Goal: Use online tool/utility: Utilize a website feature to perform a specific function

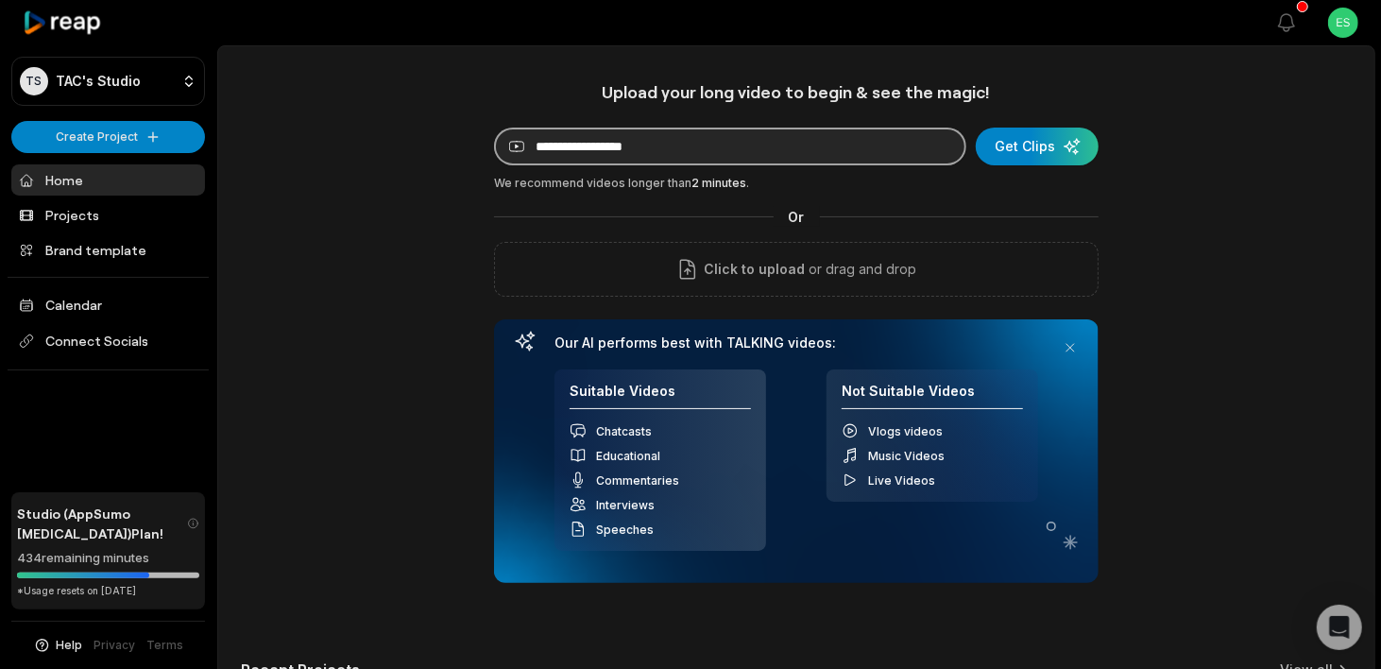
click at [626, 149] on input at bounding box center [730, 147] width 472 height 38
paste input "**********"
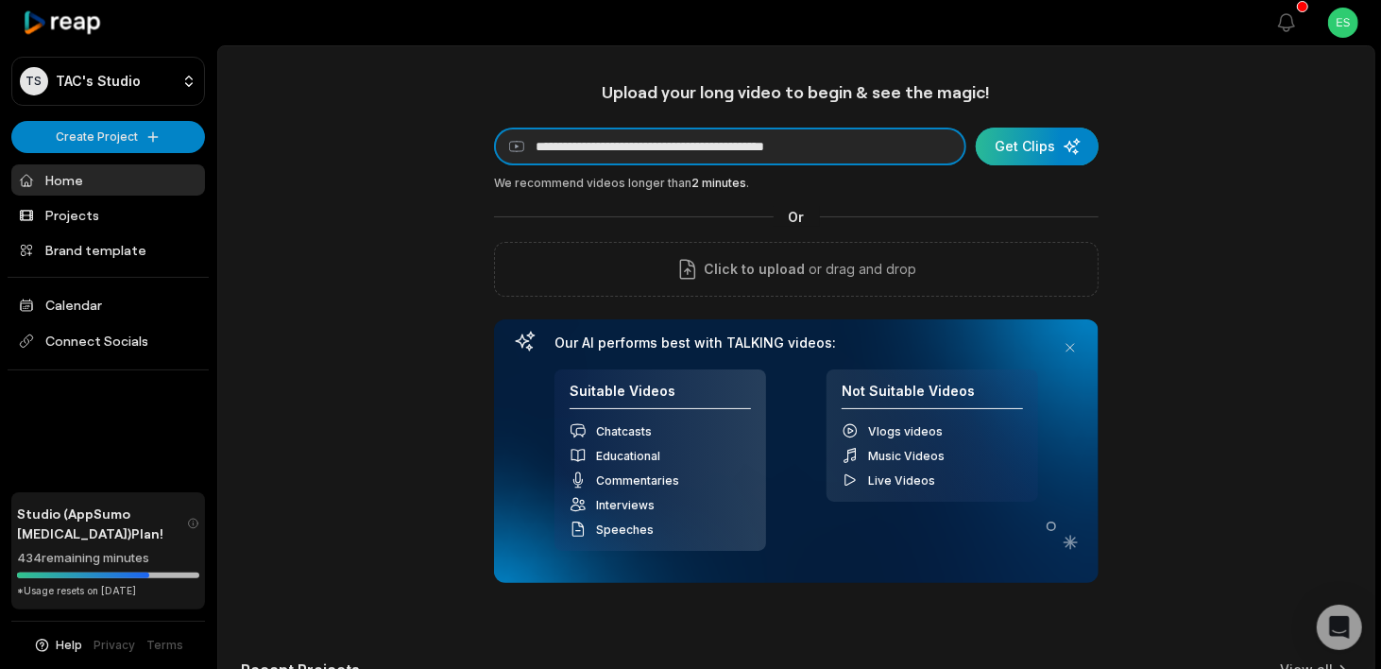
type input "**********"
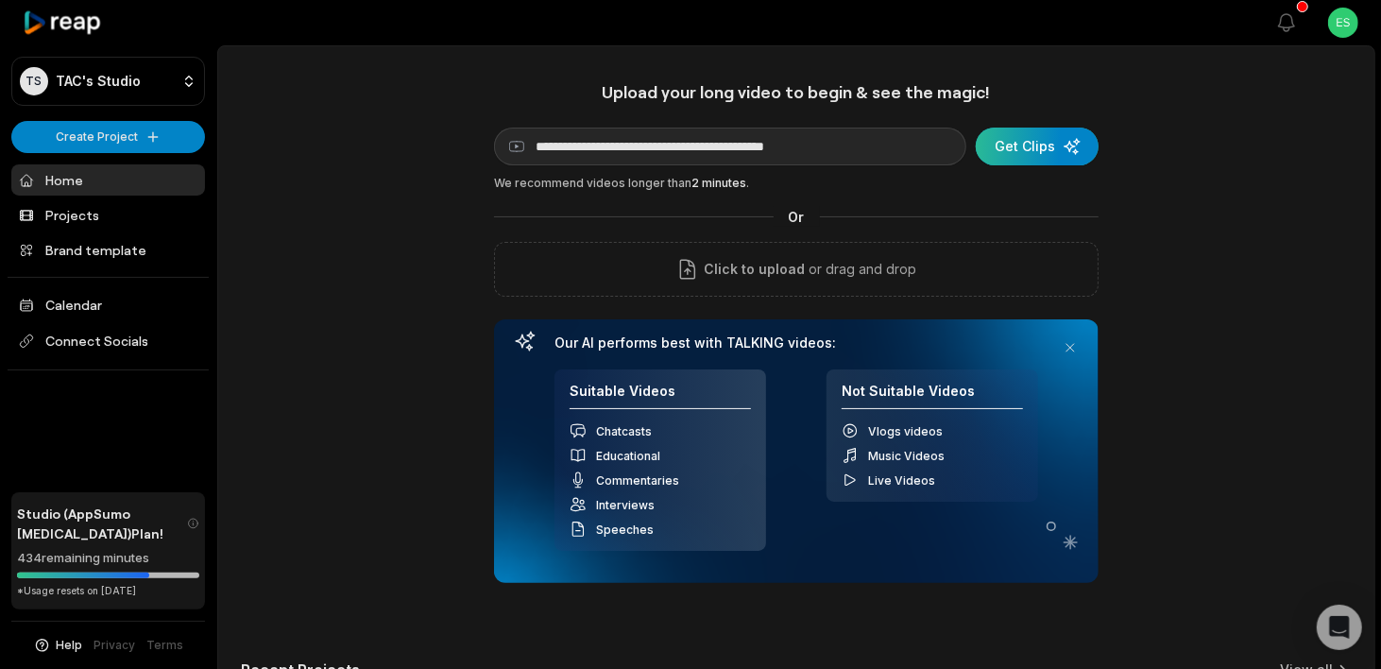
click at [1016, 155] on div "submit" at bounding box center [1037, 147] width 123 height 38
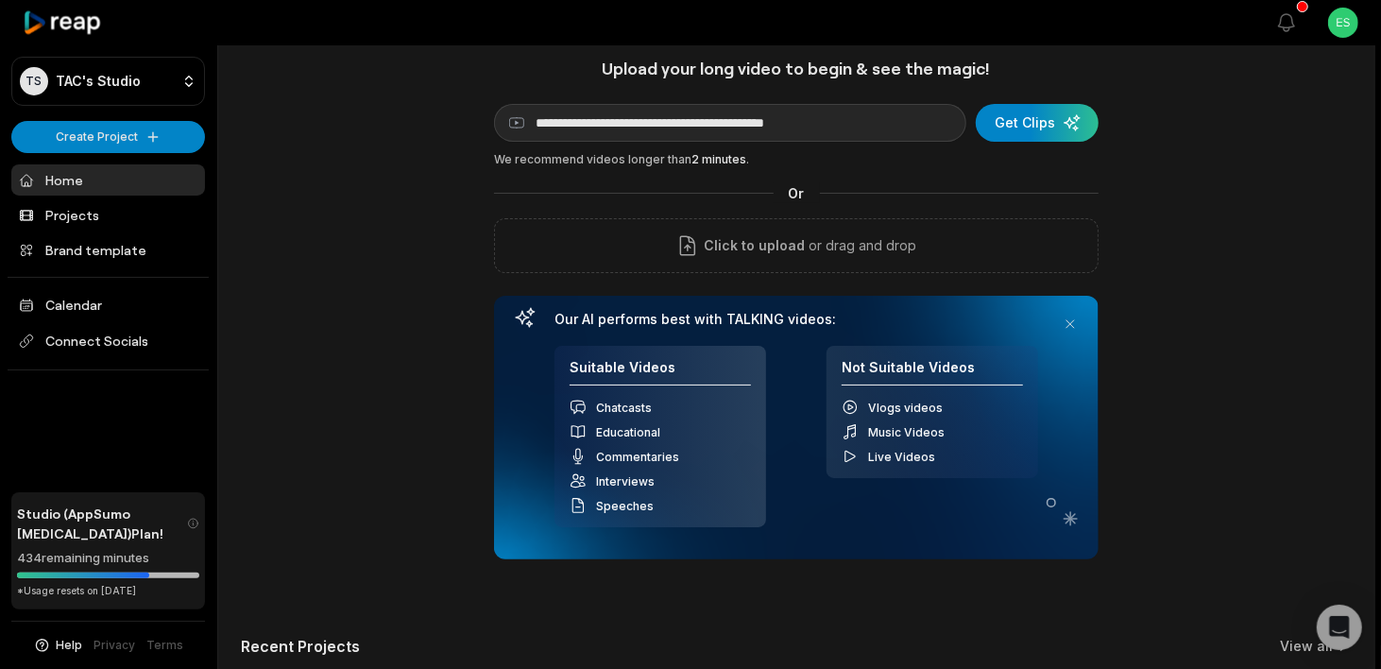
scroll to position [7, 0]
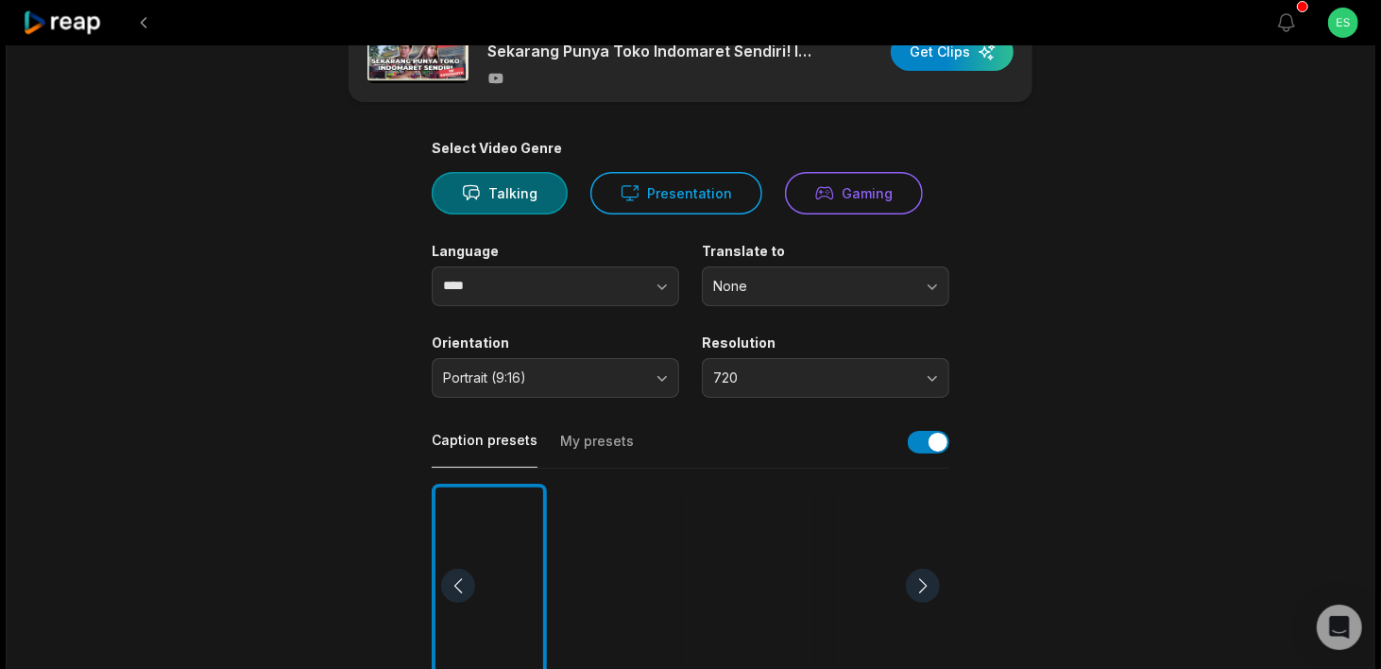
scroll to position [189, 0]
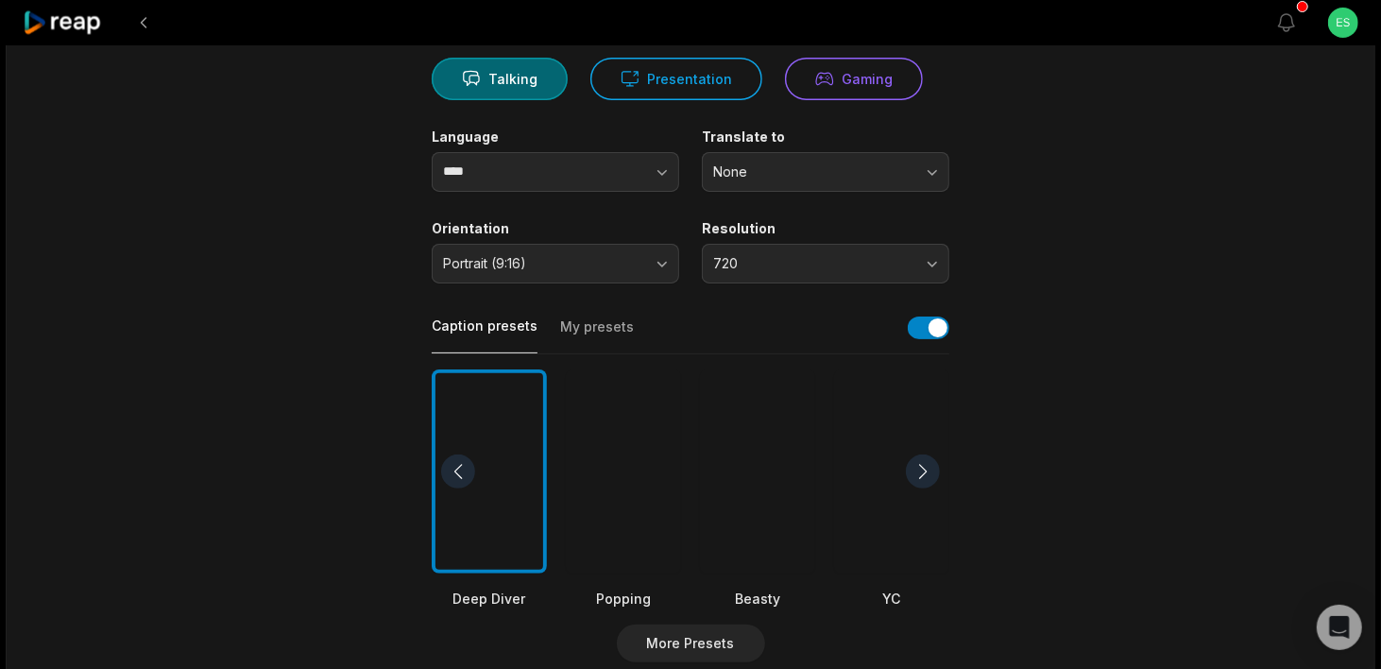
click at [780, 464] on div at bounding box center [757, 471] width 115 height 205
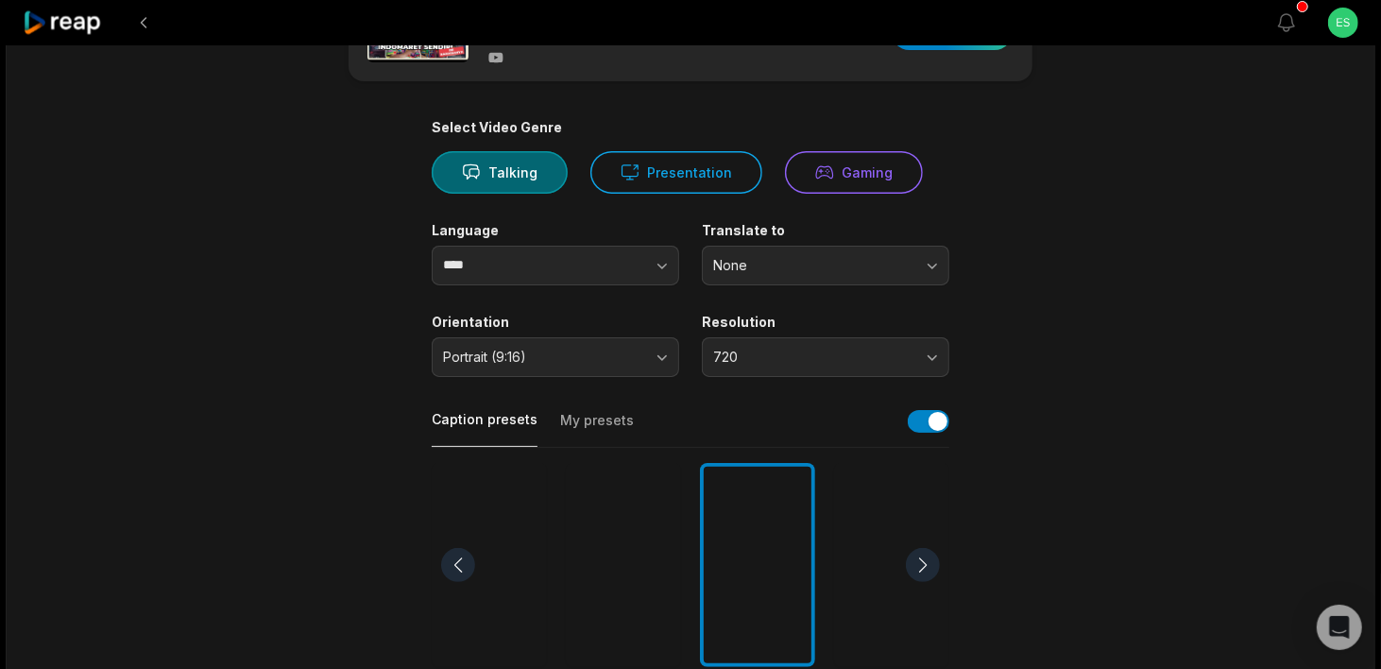
scroll to position [0, 0]
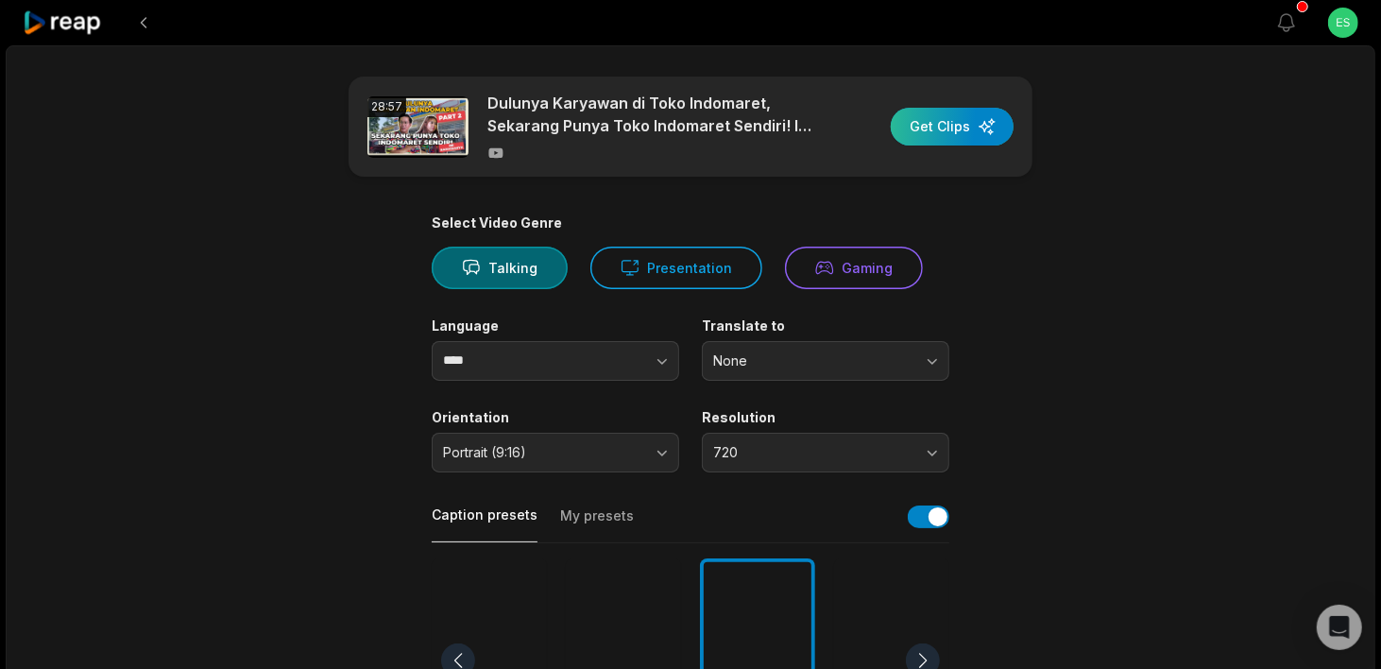
click at [935, 110] on div "button" at bounding box center [952, 127] width 123 height 38
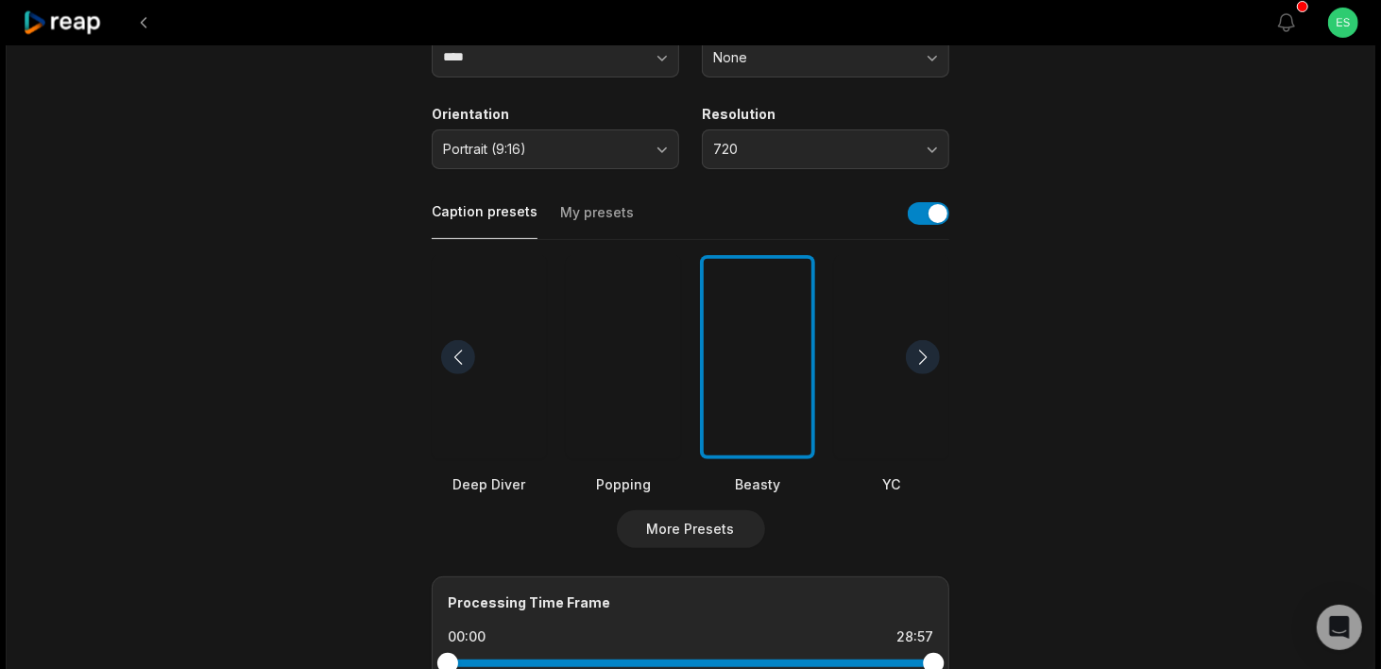
scroll to position [283, 0]
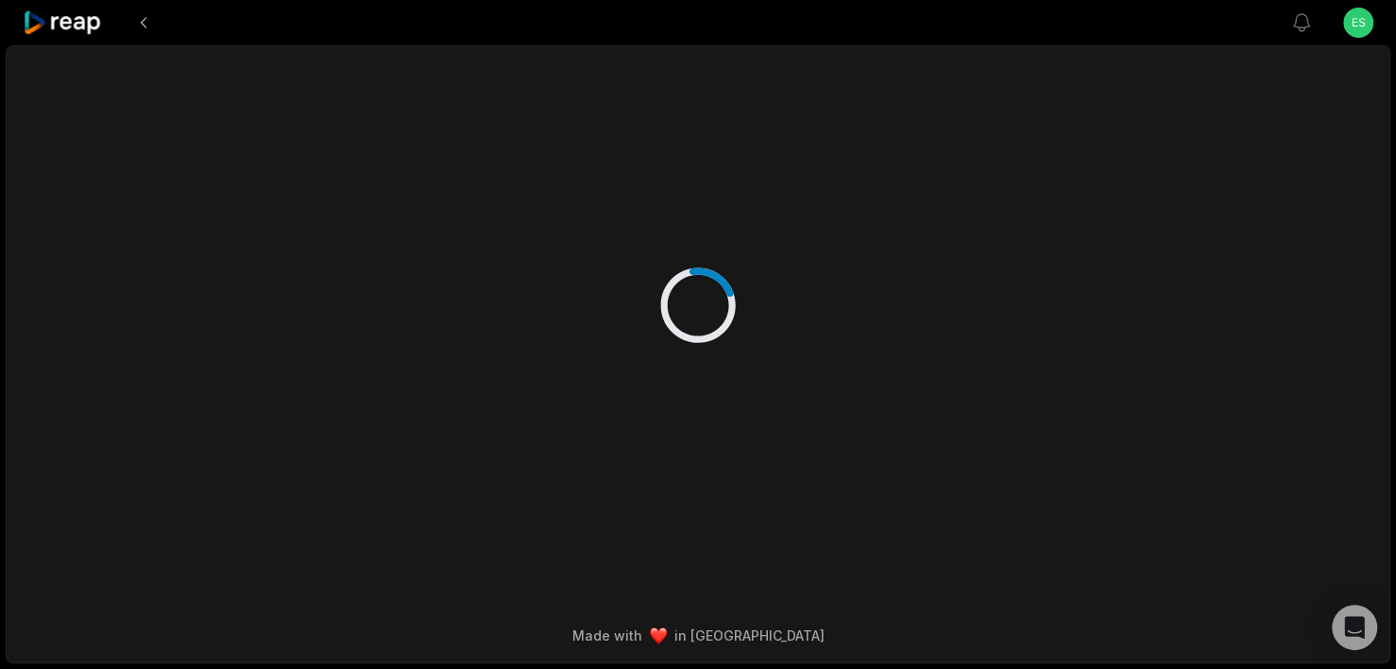
click at [640, 364] on div at bounding box center [698, 286] width 914 height 480
